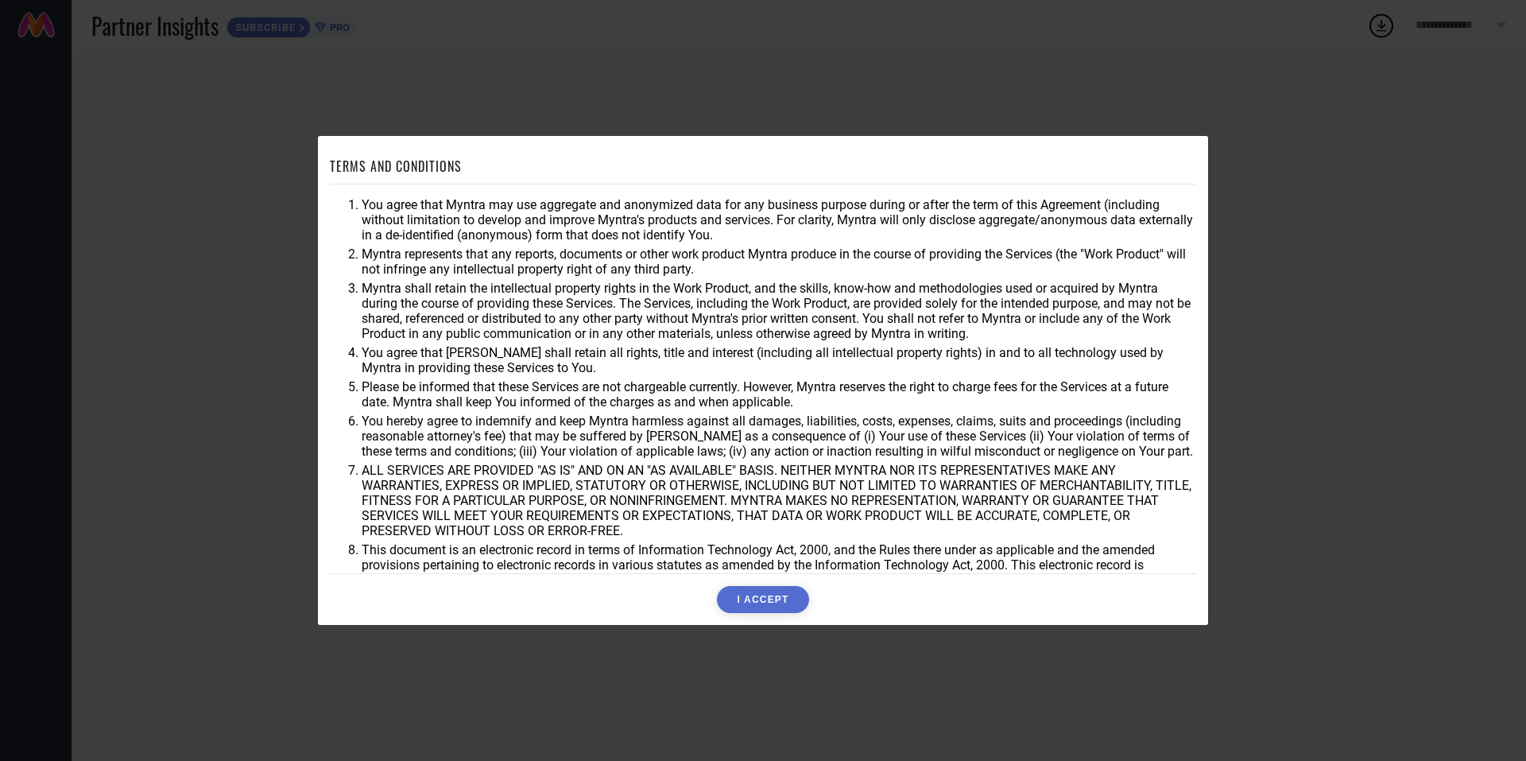
click at [783, 596] on button "I ACCEPT" at bounding box center [762, 599] width 91 height 27
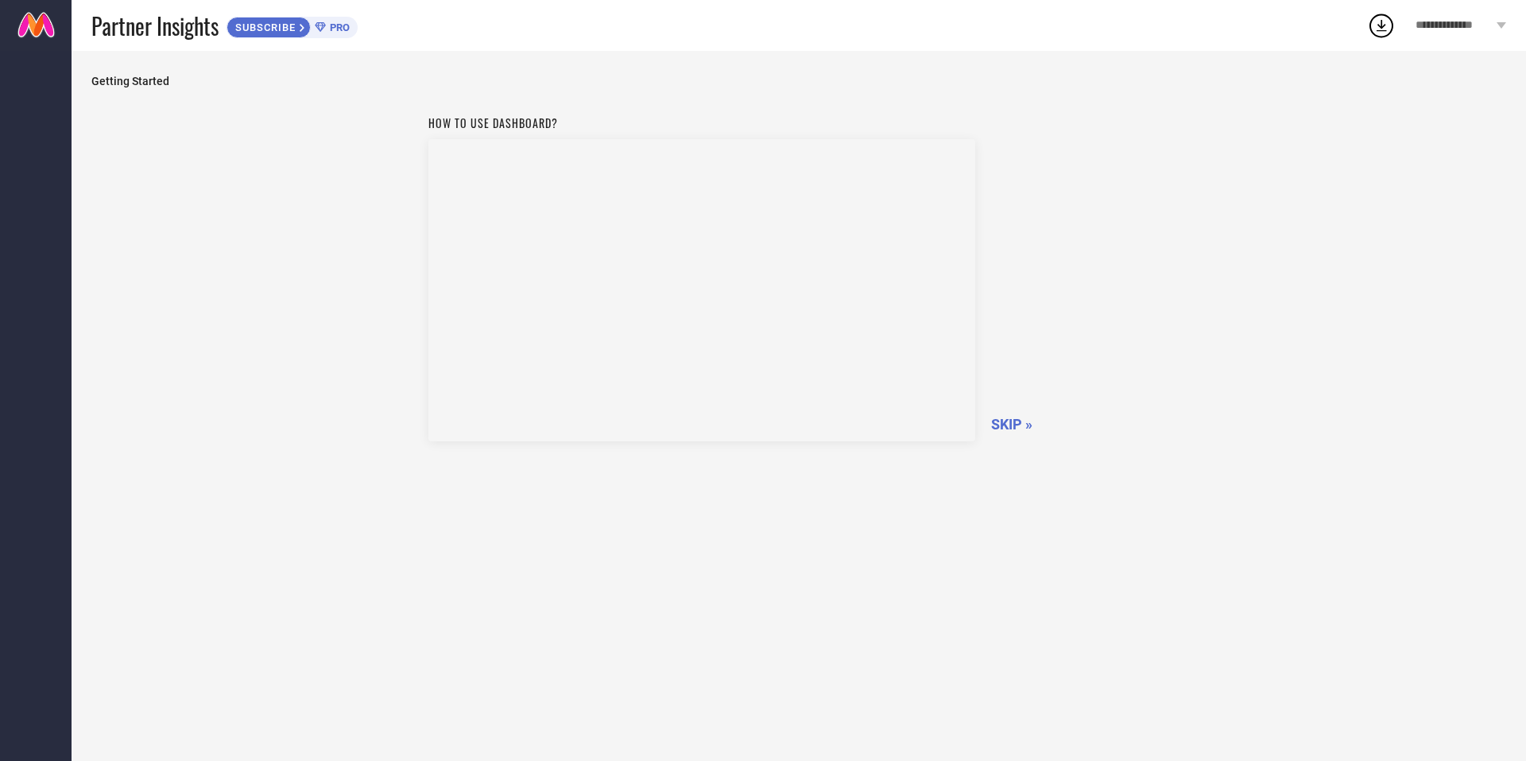
click at [1037, 420] on div "SKIP »" at bounding box center [1080, 424] width 179 height 17
click at [1034, 420] on div "SKIP »" at bounding box center [1080, 424] width 179 height 17
click at [1018, 427] on span "SKIP »" at bounding box center [1011, 424] width 41 height 17
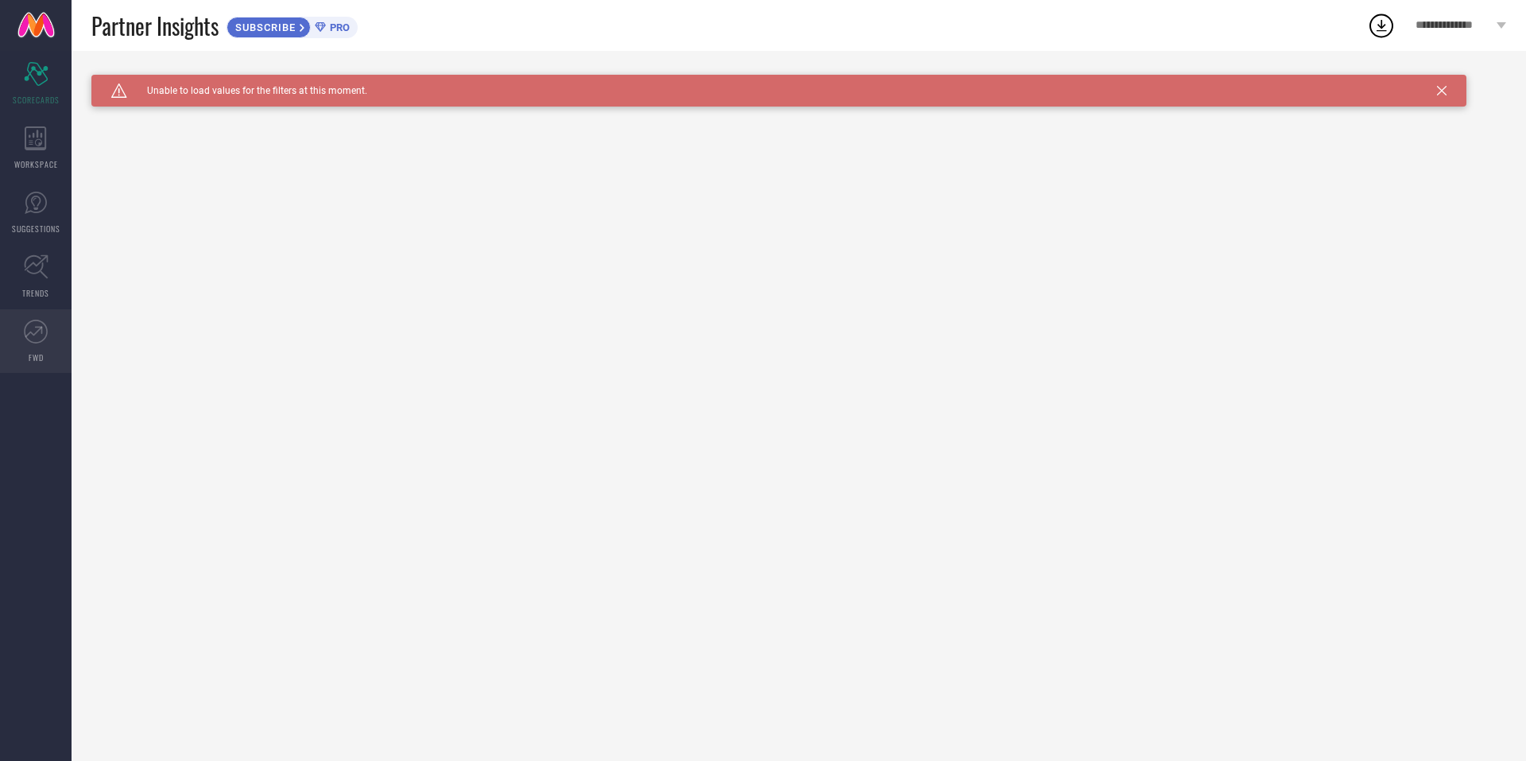
click at [49, 320] on link "FWD" at bounding box center [36, 341] width 72 height 64
